Goal: Book appointment/travel/reservation

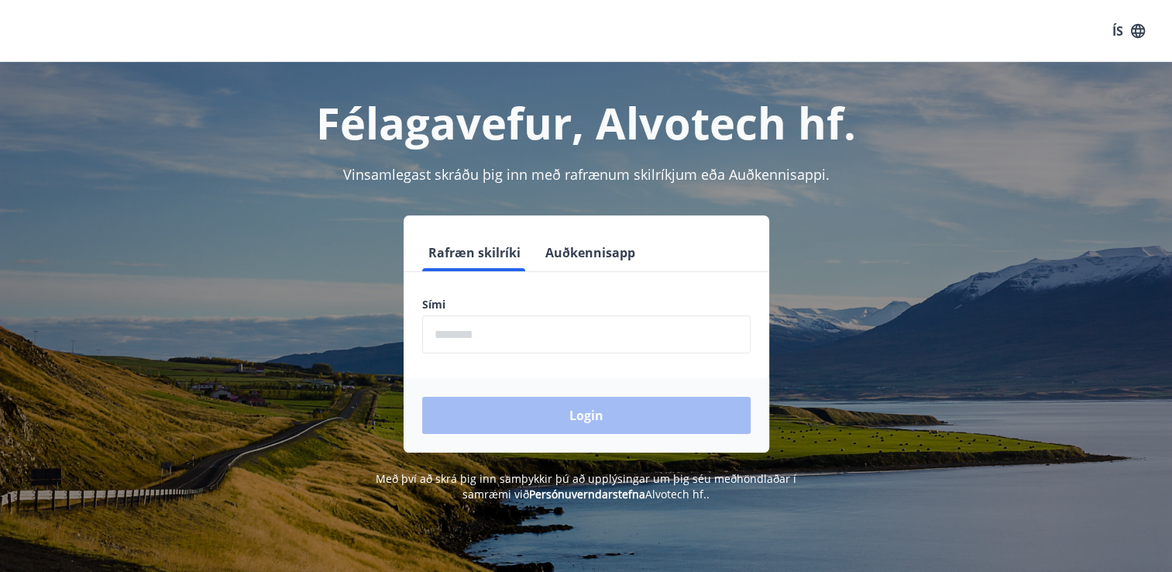
click at [527, 344] on input "phone" at bounding box center [586, 334] width 329 height 38
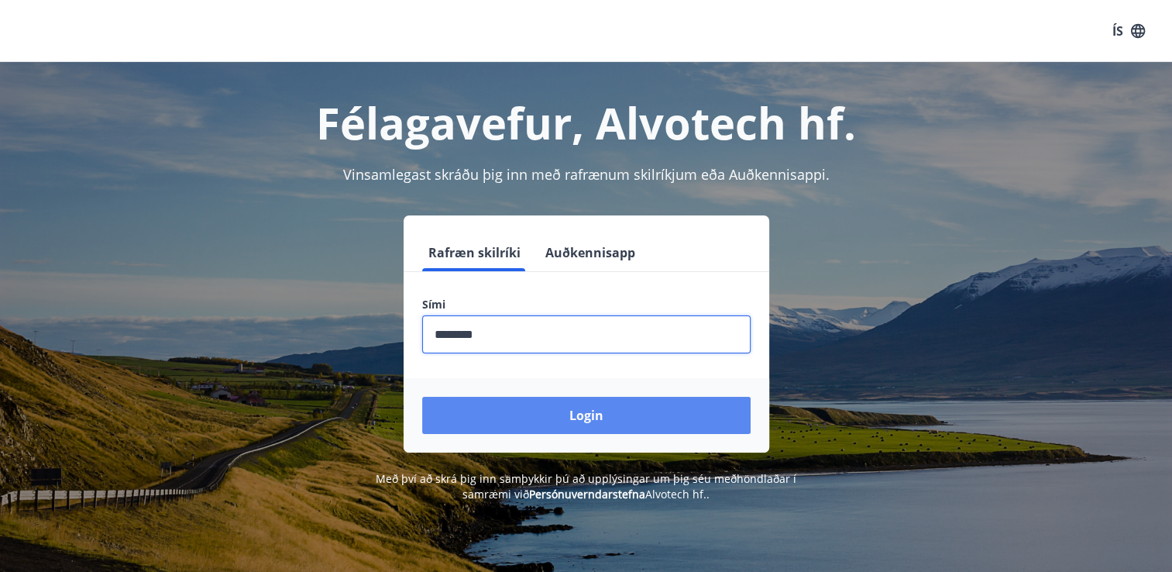
type input "********"
click at [522, 405] on button "Login" at bounding box center [586, 415] width 329 height 37
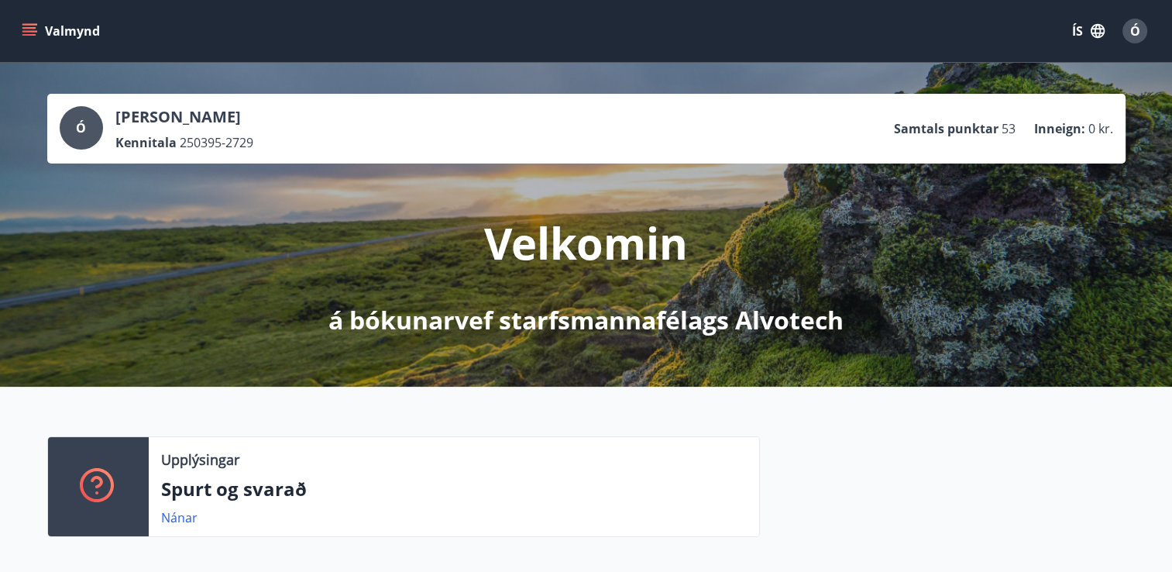
click at [84, 43] on button "Valmynd" at bounding box center [63, 31] width 88 height 28
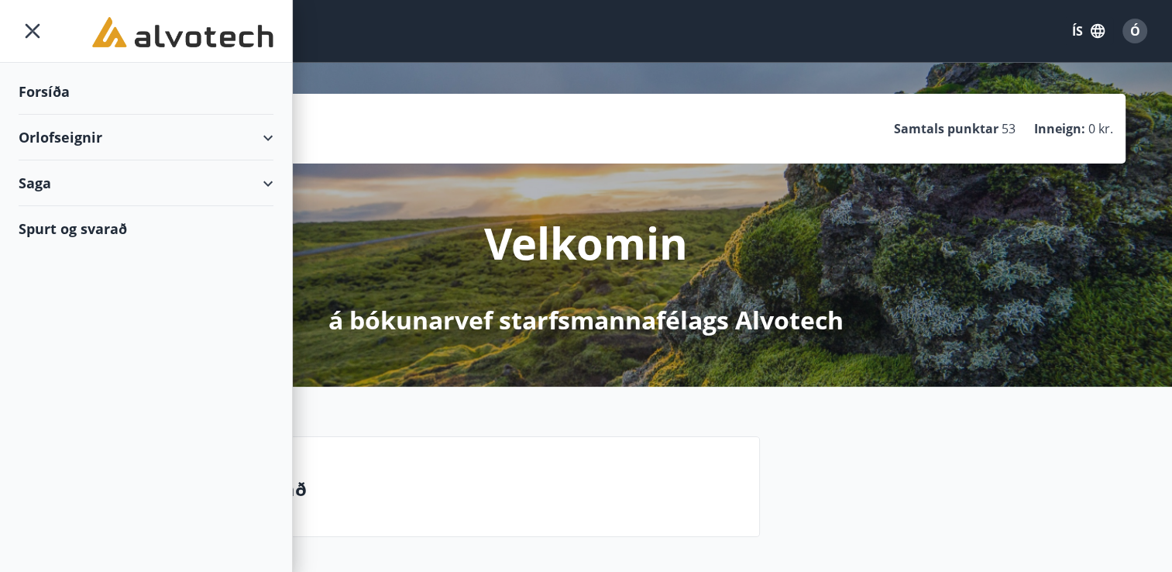
click at [270, 141] on div "Orlofseignir" at bounding box center [146, 138] width 255 height 46
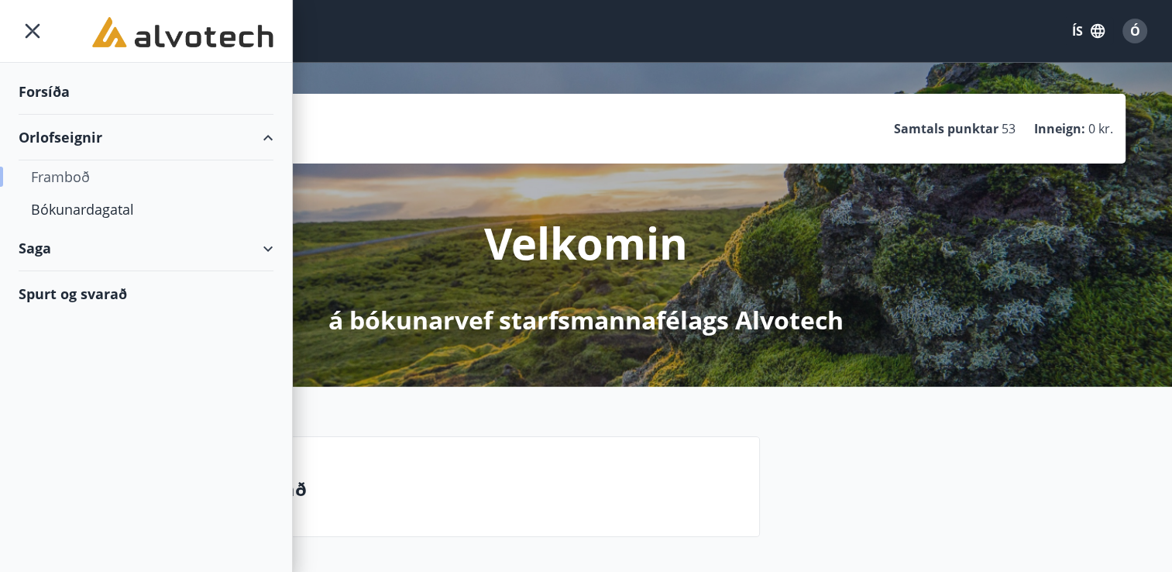
click at [67, 184] on div "Framboð" at bounding box center [146, 176] width 230 height 33
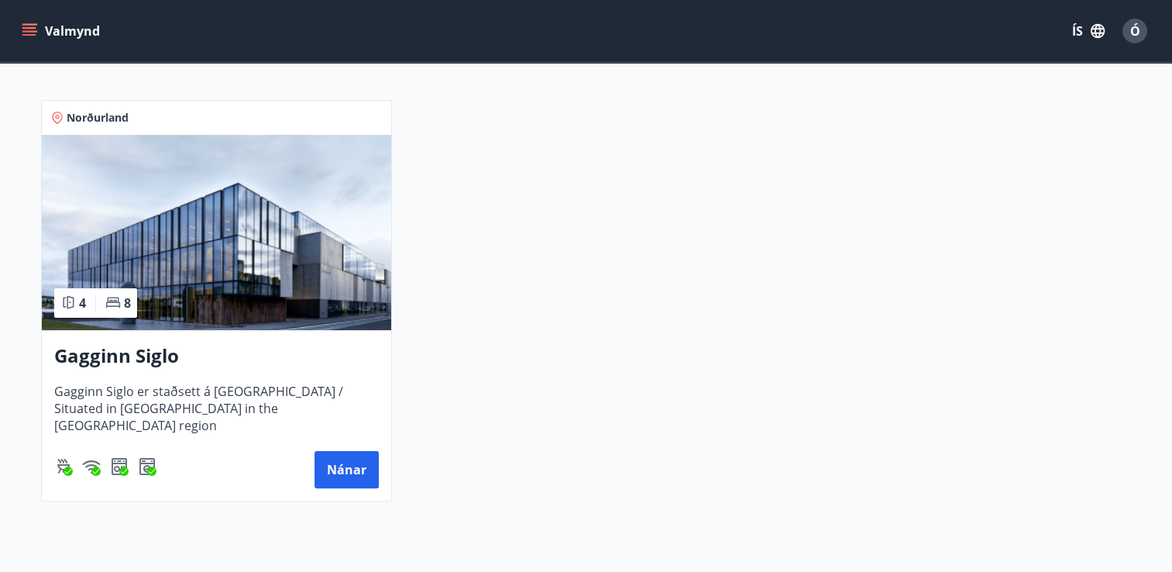
scroll to position [256, 0]
click at [331, 471] on button "Nánar" at bounding box center [347, 468] width 64 height 37
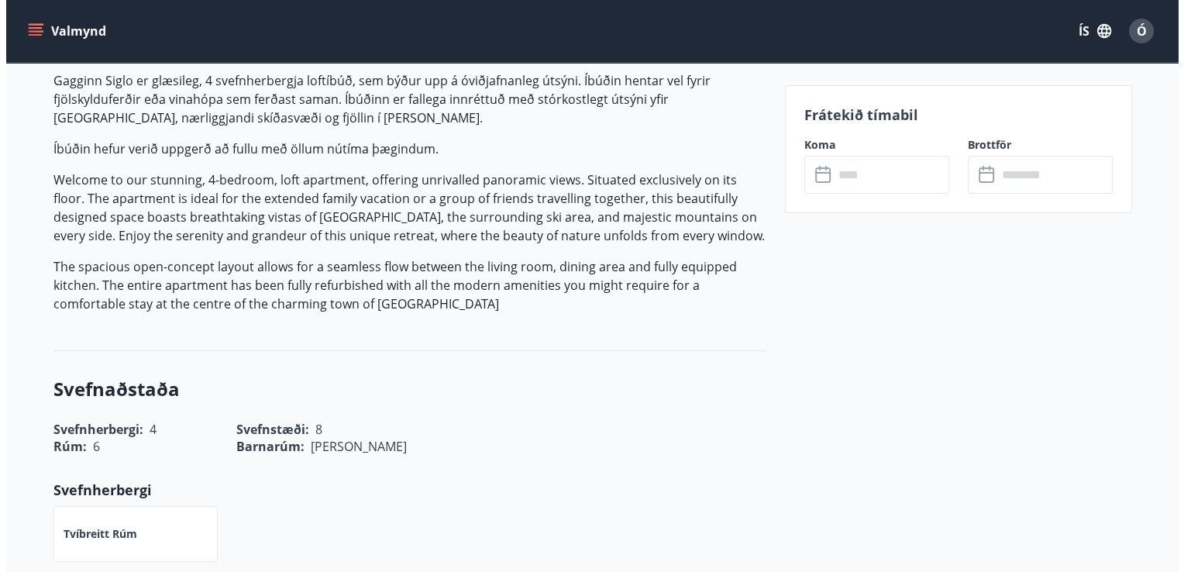
scroll to position [527, 0]
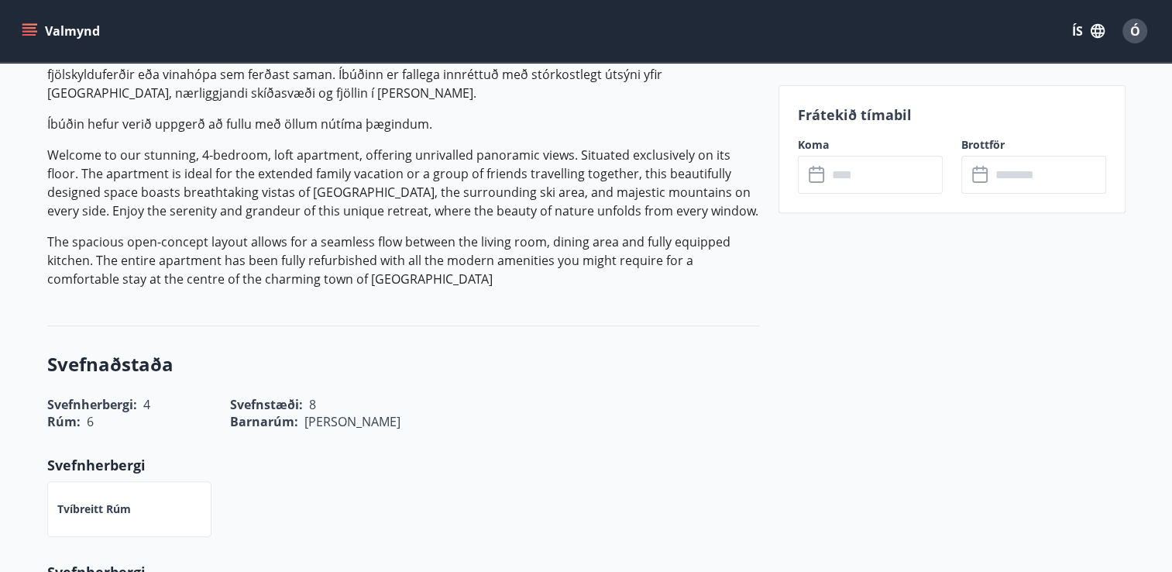
click at [866, 168] on input "text" at bounding box center [885, 175] width 115 height 38
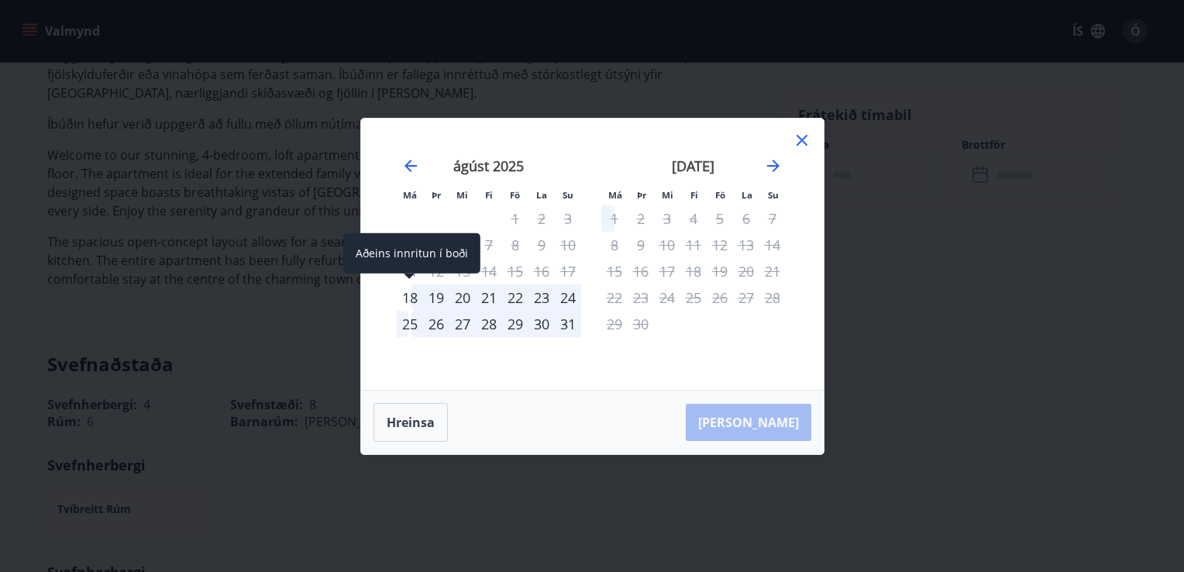
click at [406, 297] on div "18" at bounding box center [410, 297] width 26 height 26
click at [411, 324] on div "25" at bounding box center [410, 324] width 26 height 26
